Goal: Ask a question

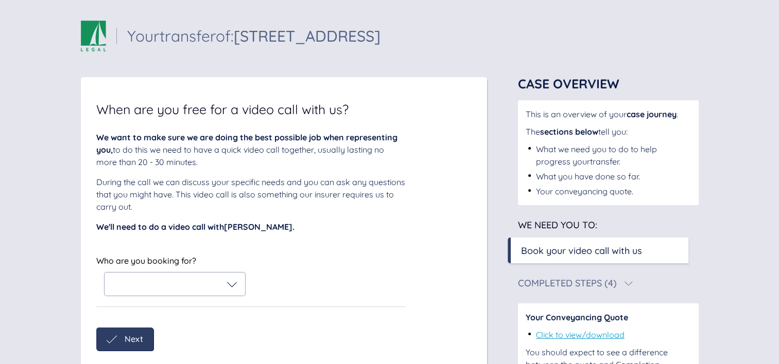
click at [189, 286] on div at bounding box center [174, 284] width 125 height 10
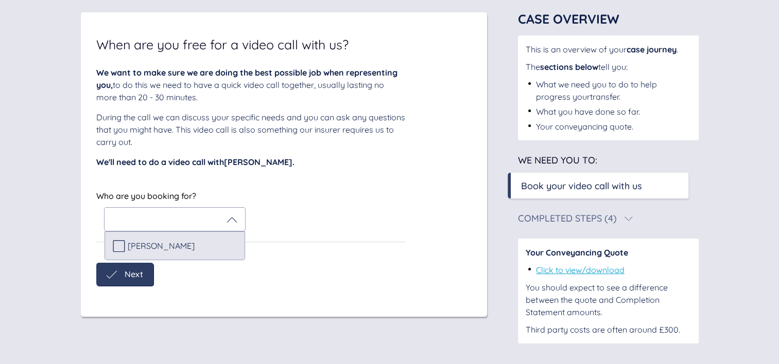
click at [171, 250] on span "[PERSON_NAME]" at bounding box center [161, 245] width 67 height 9
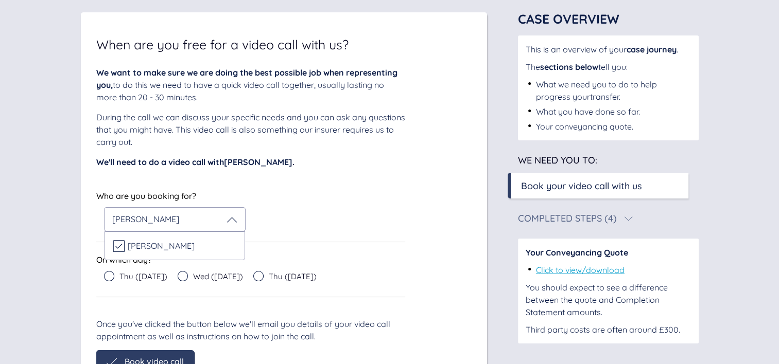
click at [224, 220] on div "[PERSON_NAME]" at bounding box center [174, 220] width 125 height 10
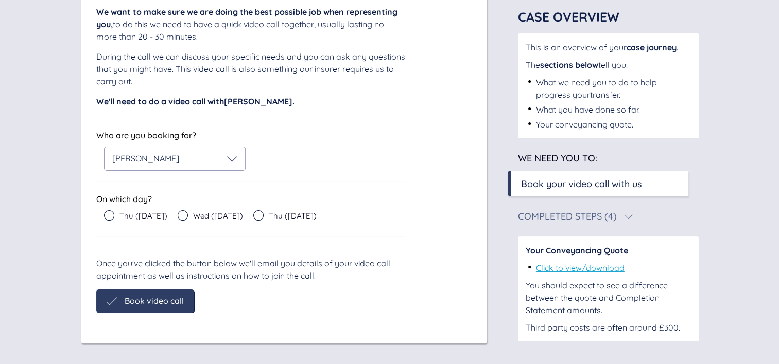
scroll to position [0, 0]
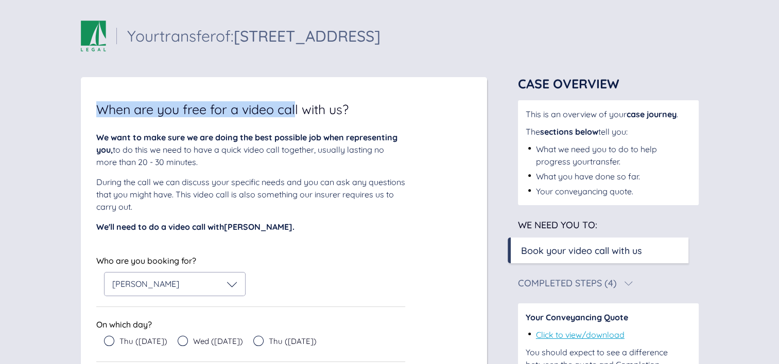
drag, startPoint x: 100, startPoint y: 106, endPoint x: 298, endPoint y: 107, distance: 197.6
click at [298, 107] on span "When are you free for a video call with us?" at bounding box center [222, 109] width 252 height 13
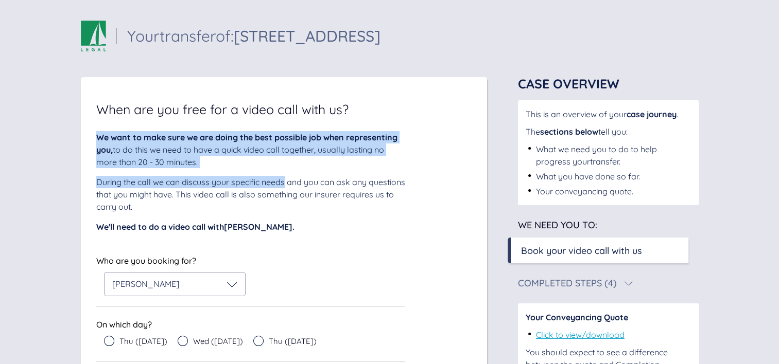
drag, startPoint x: 98, startPoint y: 135, endPoint x: 286, endPoint y: 179, distance: 192.3
click at [286, 179] on div "We want to make sure we are doing the best possible job when representing you, …" at bounding box center [250, 182] width 309 height 102
drag, startPoint x: 286, startPoint y: 179, endPoint x: 204, endPoint y: 187, distance: 82.2
click at [204, 187] on div "During the call we can discuss your specific needs and you can ask any question…" at bounding box center [250, 194] width 309 height 37
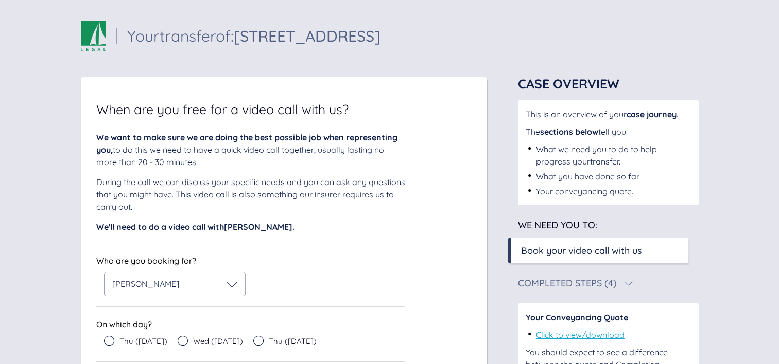
click at [263, 190] on div "During the call we can discuss your specific needs and you can ask any question…" at bounding box center [250, 194] width 309 height 37
